Goal: Task Accomplishment & Management: Manage account settings

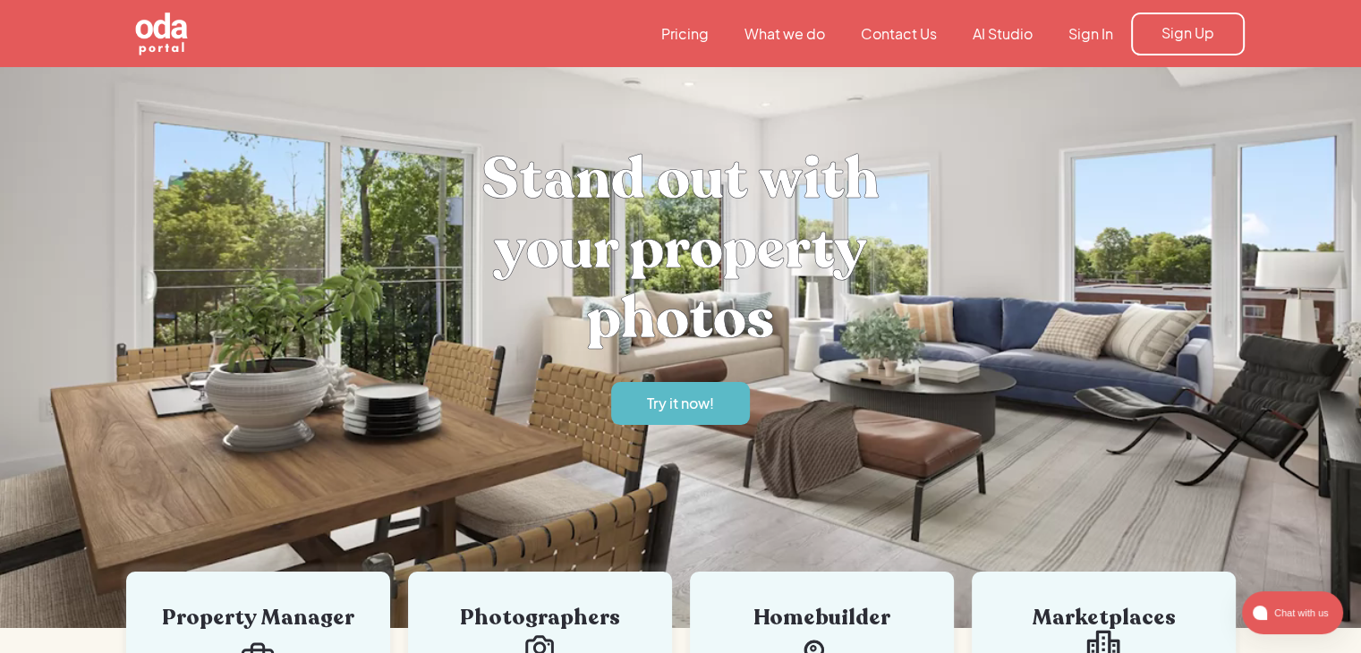
click at [1104, 47] on nav "Pricing What we do Contact Us AI Studio Sign In Sign Up" at bounding box center [943, 34] width 601 height 43
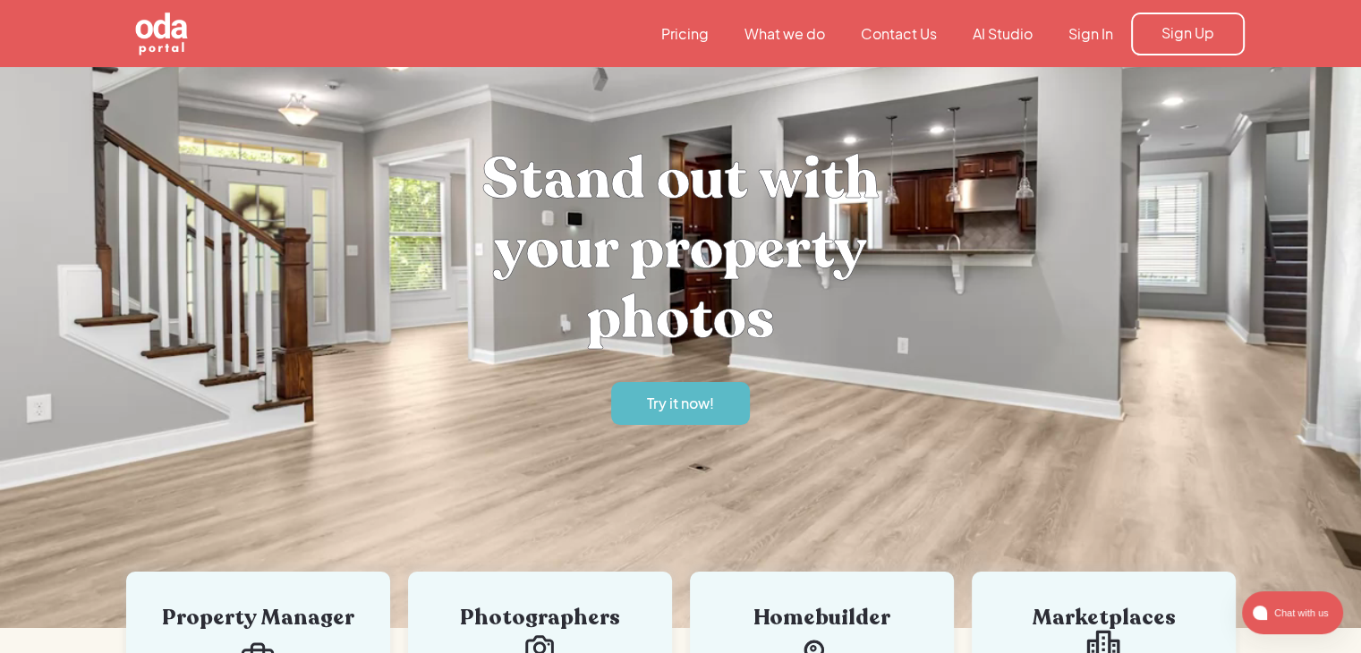
click at [1105, 38] on link "Sign In" at bounding box center [1091, 34] width 81 height 20
click at [1100, 37] on link "Sign In" at bounding box center [1091, 34] width 81 height 20
click at [1103, 31] on link "Sign In" at bounding box center [1091, 34] width 81 height 20
